Goal: Task Accomplishment & Management: Manage account settings

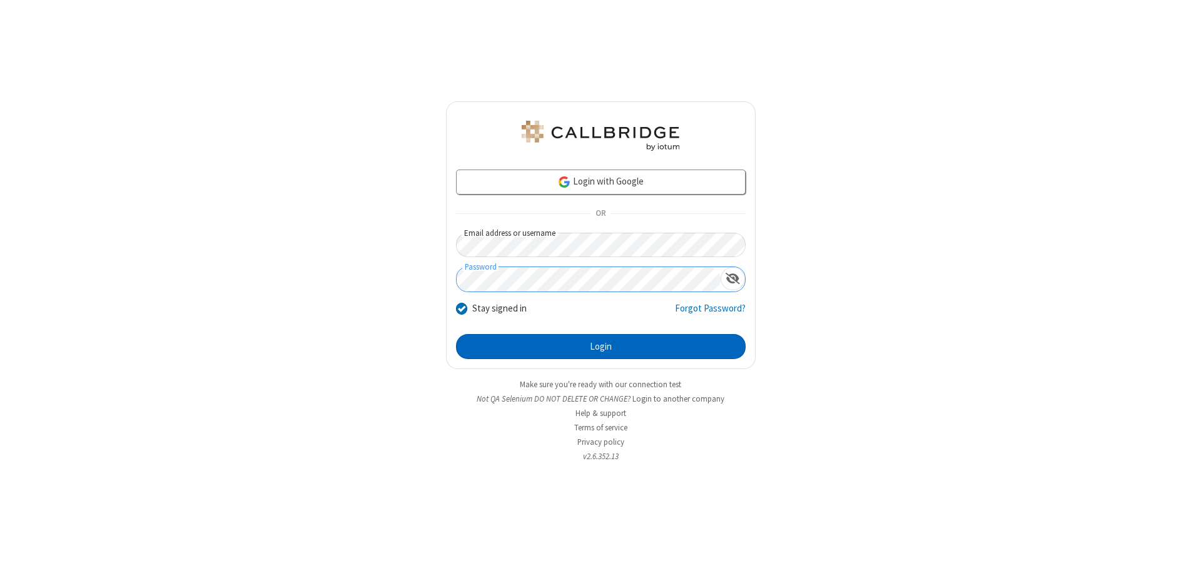
click at [600, 347] on button "Login" at bounding box center [601, 346] width 290 height 25
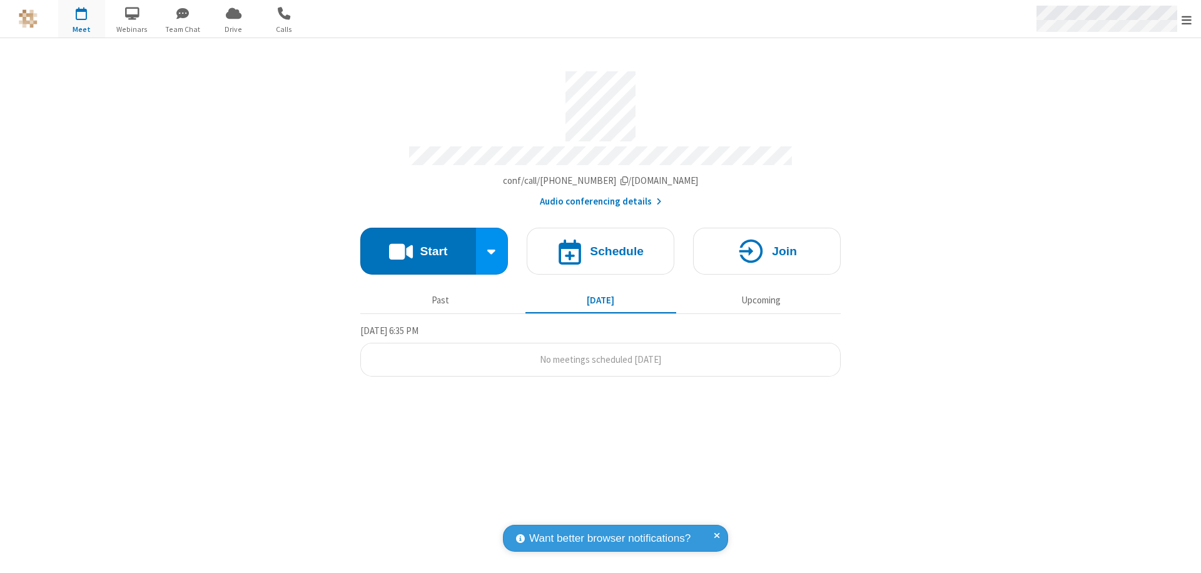
click at [1187, 19] on span "Open menu" at bounding box center [1187, 20] width 10 height 13
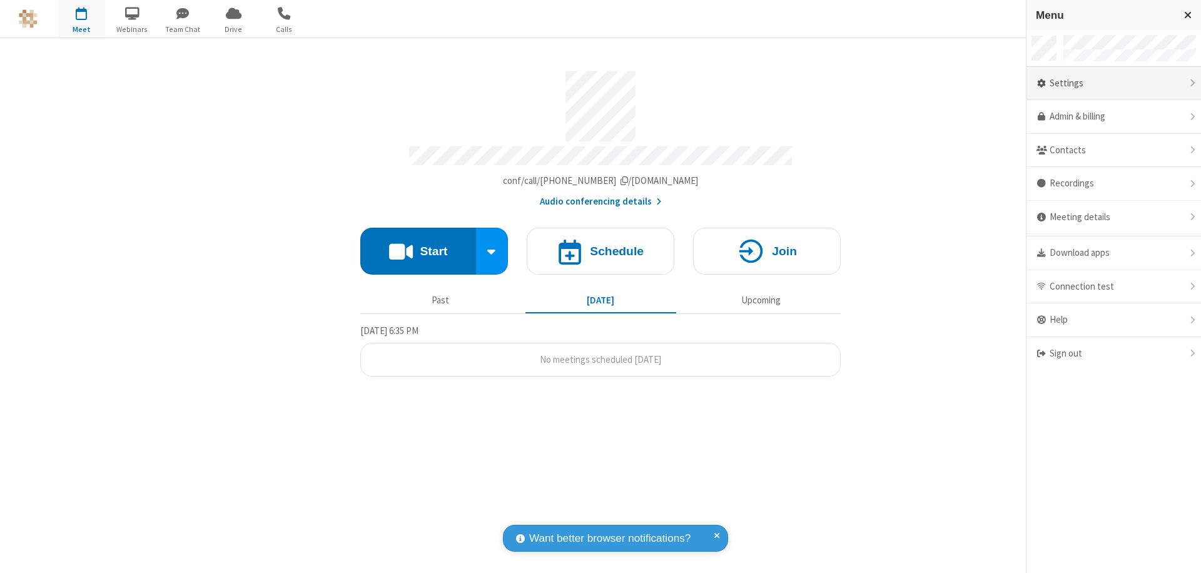
click at [1113, 83] on div "Settings" at bounding box center [1113, 84] width 175 height 34
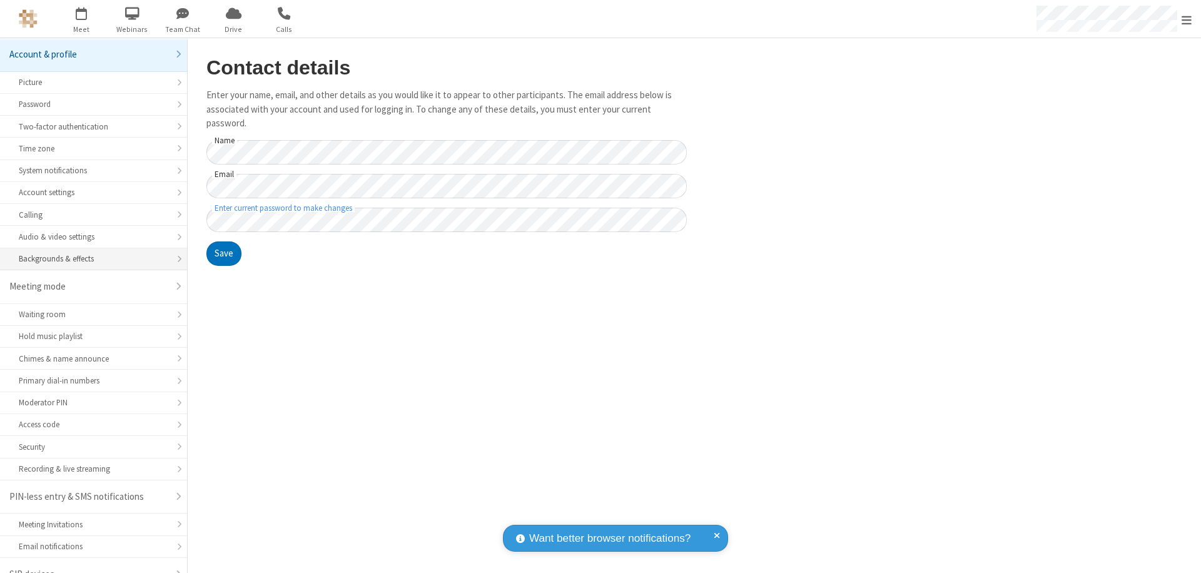
click at [89, 253] on div "Backgrounds & effects" at bounding box center [93, 259] width 149 height 12
